Goal: Transaction & Acquisition: Purchase product/service

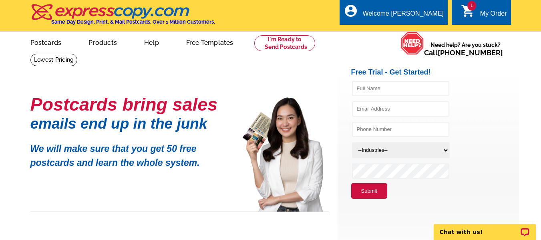
click at [485, 11] on div "My Order" at bounding box center [493, 15] width 27 height 11
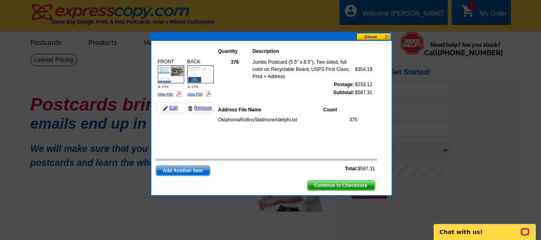
click at [171, 79] on img at bounding box center [171, 74] width 26 height 18
click at [167, 107] on img at bounding box center [165, 108] width 5 height 5
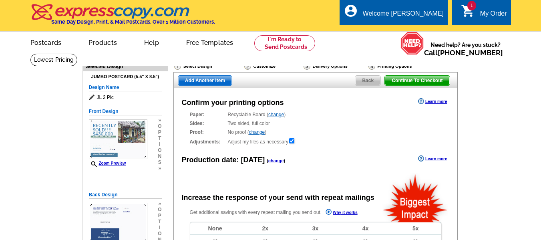
radio input "false"
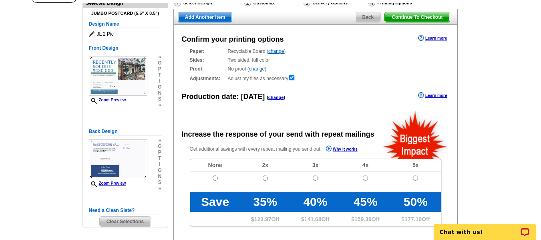
scroll to position [62, 0]
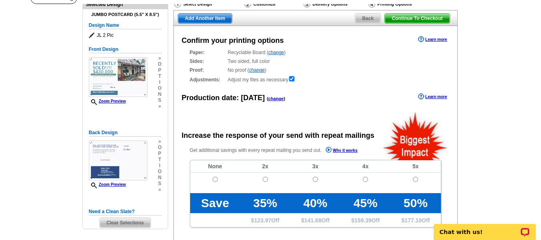
click at [319, 4] on div "Delivery Options" at bounding box center [335, 5] width 65 height 10
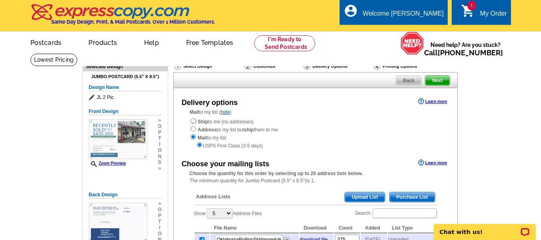
click at [192, 121] on input "radio" at bounding box center [193, 120] width 5 height 5
radio input "true"
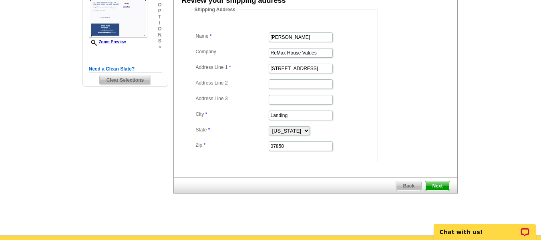
scroll to position [208, 0]
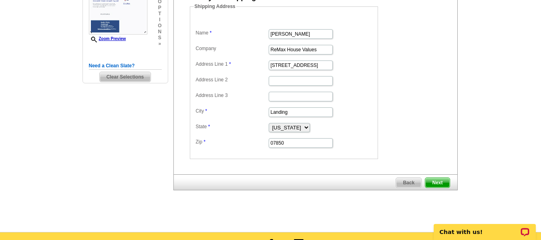
click at [439, 181] on span "Next" at bounding box center [438, 183] width 24 height 10
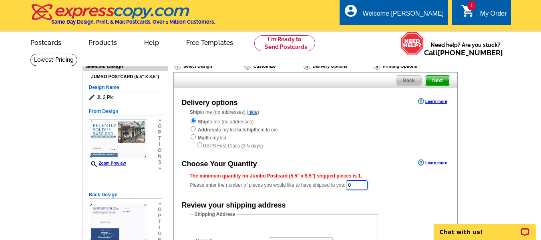
drag, startPoint x: 367, startPoint y: 189, endPoint x: 347, endPoint y: 191, distance: 19.3
click at [347, 191] on div "The minimum quantity for Jumbo Postcard (5.5" x 8.5") shipped pieces is 1. Plea…" at bounding box center [316, 181] width 252 height 18
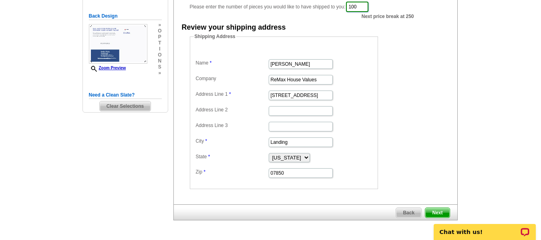
scroll to position [186, 0]
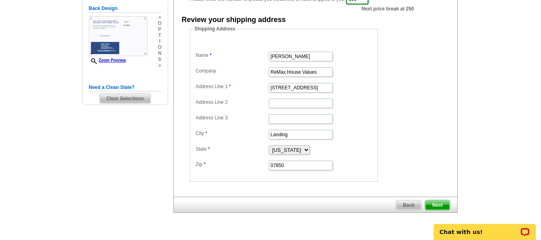
type input "100"
click at [436, 203] on span "Next" at bounding box center [438, 205] width 24 height 10
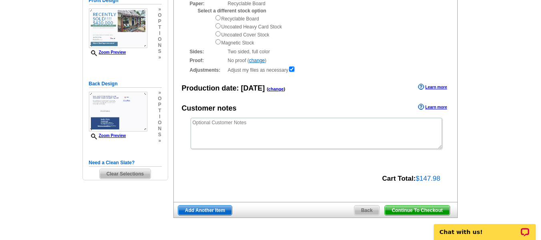
scroll to position [114, 0]
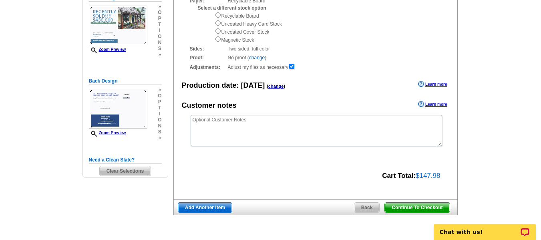
click at [408, 208] on span "Continue To Checkout" at bounding box center [417, 208] width 65 height 10
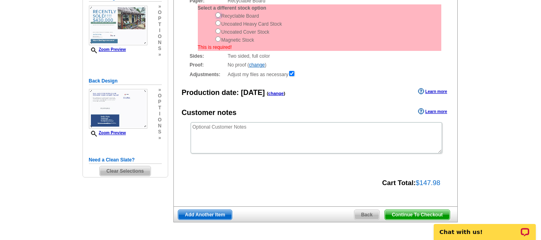
click at [218, 16] on input "radio" at bounding box center [218, 14] width 5 height 5
radio input "true"
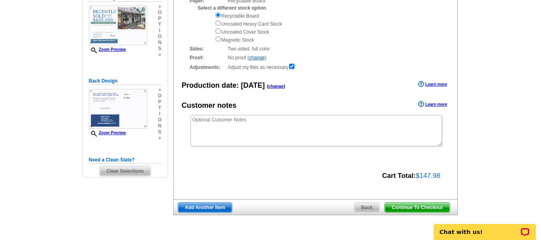
click at [412, 206] on span "Continue To Checkout" at bounding box center [417, 208] width 65 height 10
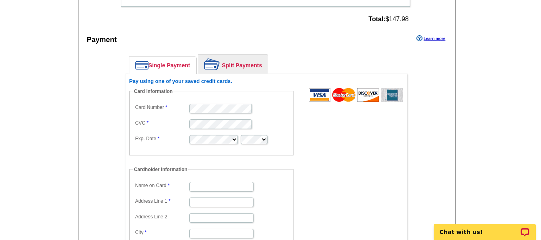
scroll to position [484, 0]
